Goal: Complete application form

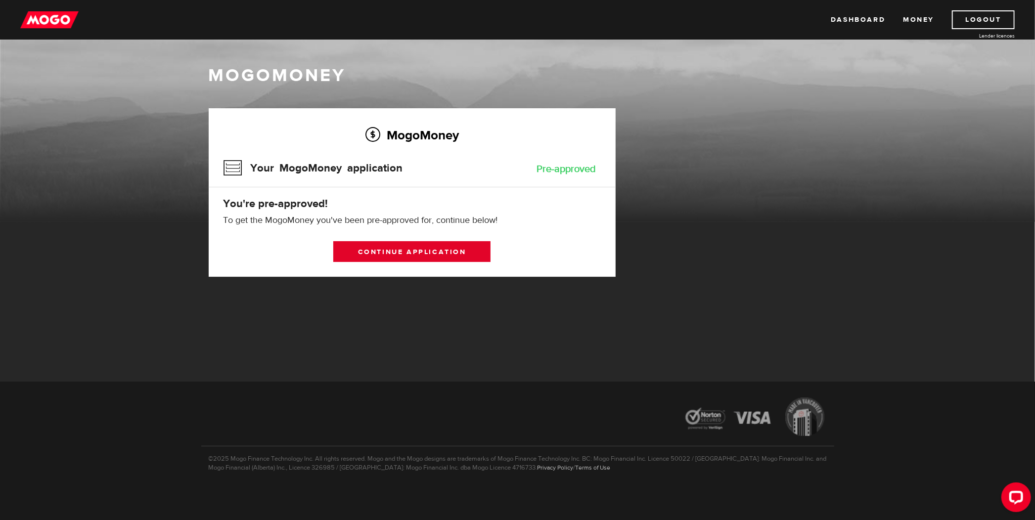
click at [467, 250] on link "Continue application" at bounding box center [411, 251] width 157 height 21
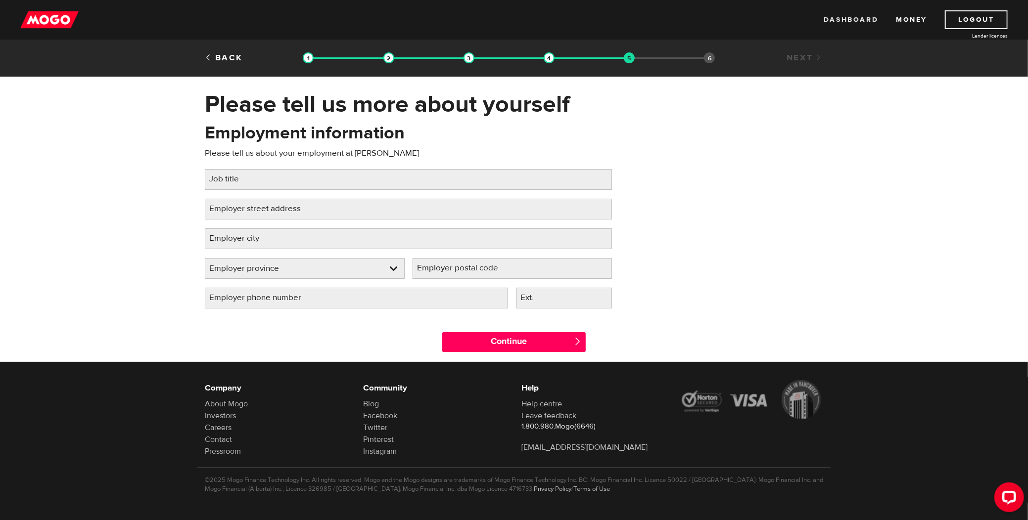
click at [872, 14] on link "Dashboard" at bounding box center [850, 19] width 54 height 19
